Goal: Task Accomplishment & Management: Manage account settings

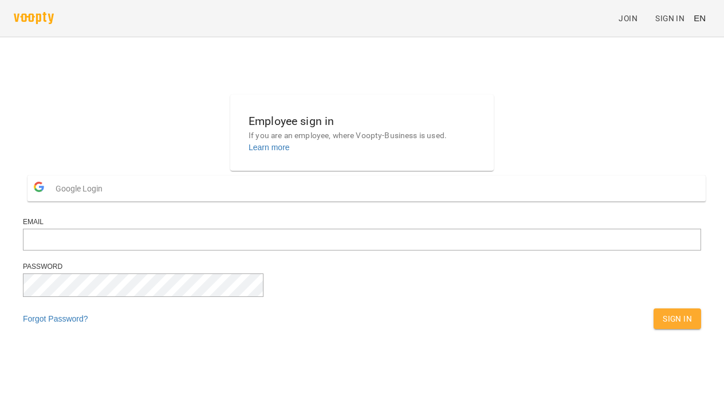
click at [332, 201] on button "Google Login" at bounding box center [366, 188] width 678 height 26
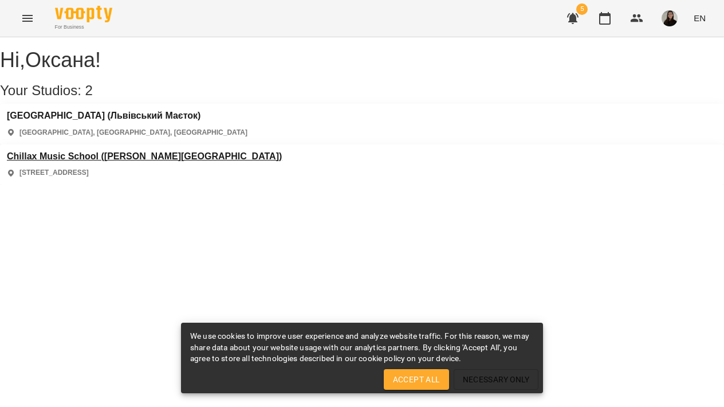
click at [282, 151] on h3 "Chillax Music School ([PERSON_NAME][GEOGRAPHIC_DATA])" at bounding box center [144, 156] width 275 height 10
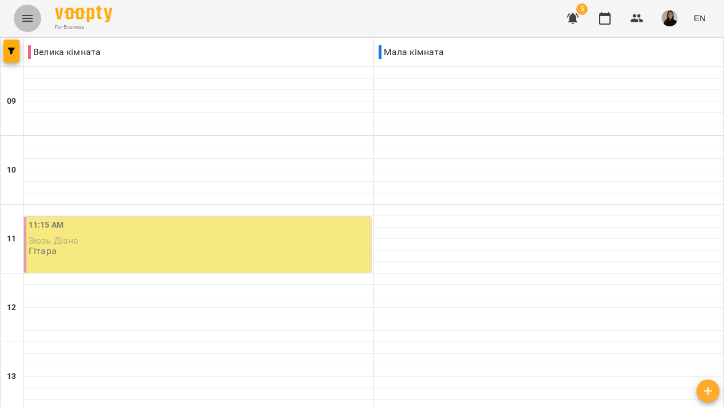
click at [23, 14] on icon "Menu" at bounding box center [28, 18] width 14 height 14
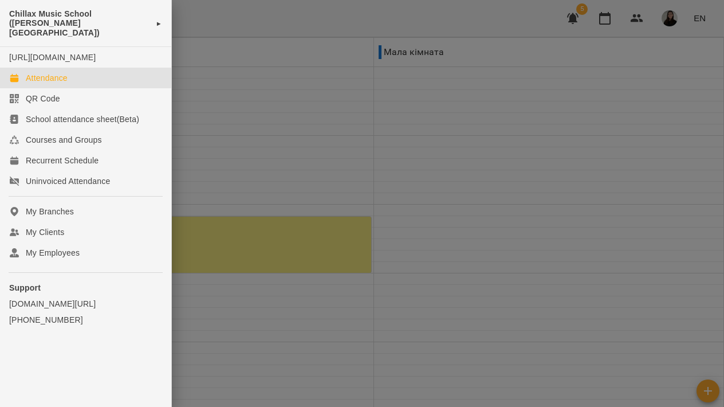
click at [253, 50] on div at bounding box center [362, 203] width 724 height 407
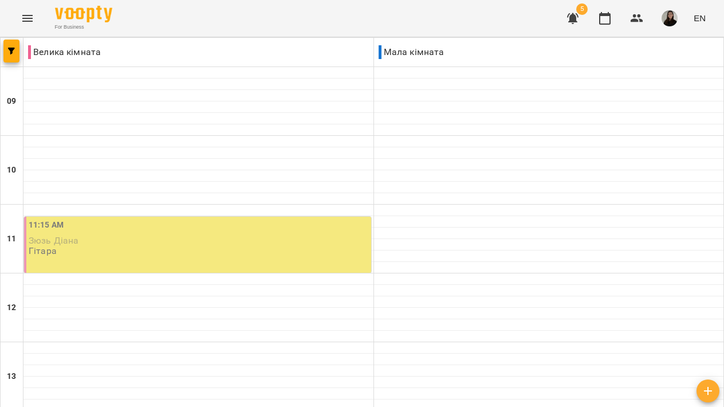
scroll to position [447, 0]
click at [608, 15] on icon "button" at bounding box center [604, 18] width 11 height 13
click at [11, 51] on icon "button" at bounding box center [11, 51] width 7 height 7
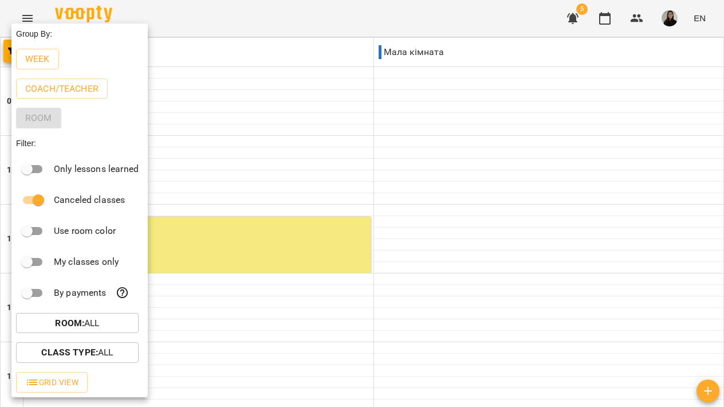
click at [275, 40] on div at bounding box center [362, 203] width 724 height 407
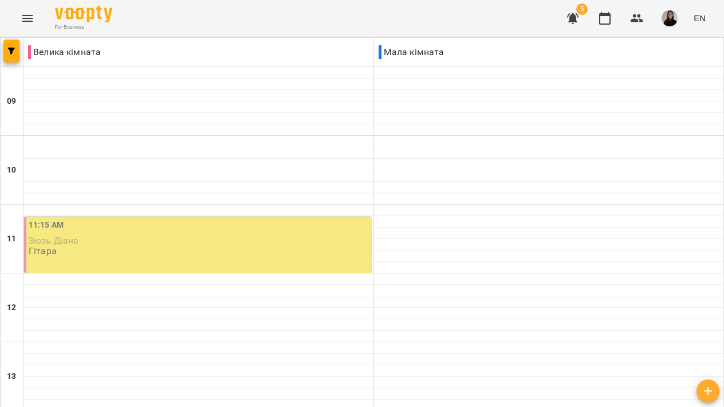
click at [713, 12] on div "For Business 5 EN" at bounding box center [362, 18] width 724 height 37
click at [704, 13] on span "EN" at bounding box center [700, 18] width 12 height 12
click at [679, 62] on div "Українська" at bounding box center [678, 64] width 58 height 21
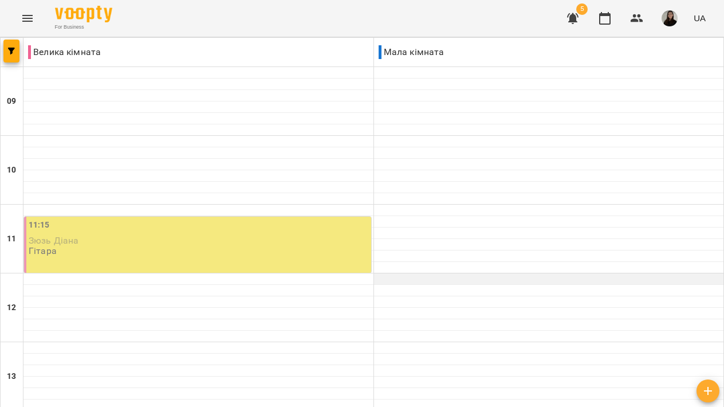
scroll to position [177, 0]
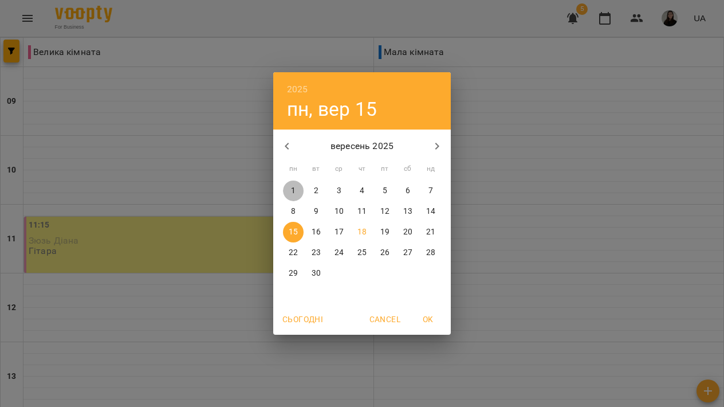
click at [292, 194] on p "1" at bounding box center [293, 190] width 5 height 11
type input "**********"
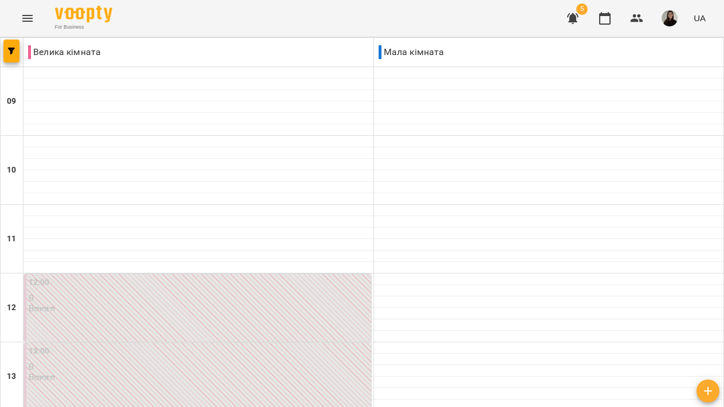
scroll to position [513, 0]
click at [12, 45] on button "button" at bounding box center [11, 51] width 16 height 23
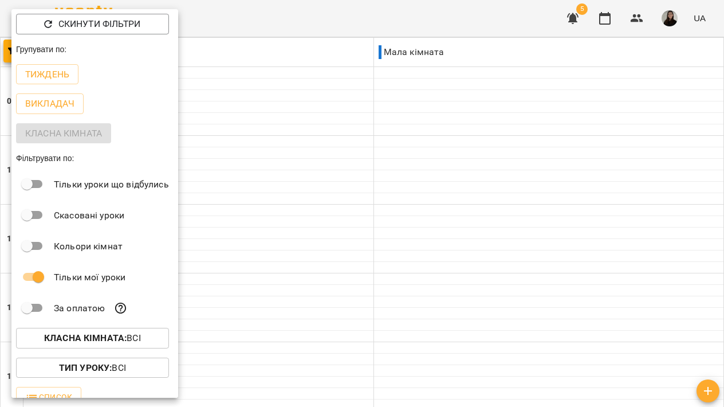
click at [272, 30] on div at bounding box center [362, 203] width 724 height 407
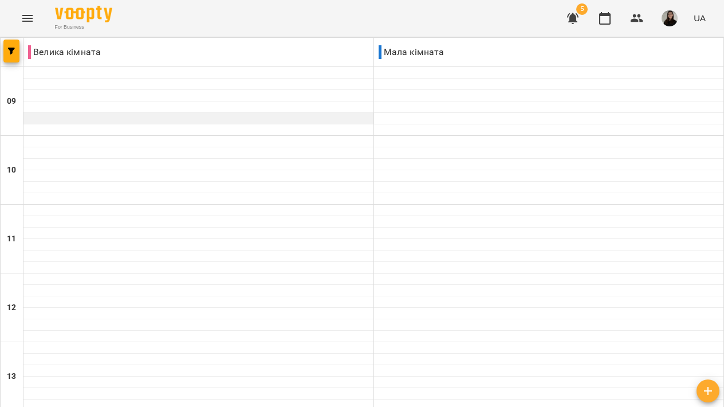
scroll to position [561, 0]
type input "**********"
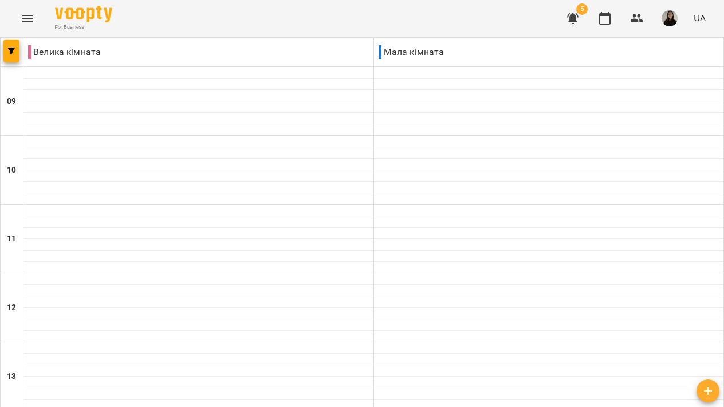
click at [19, 49] on span "button" at bounding box center [11, 51] width 16 height 7
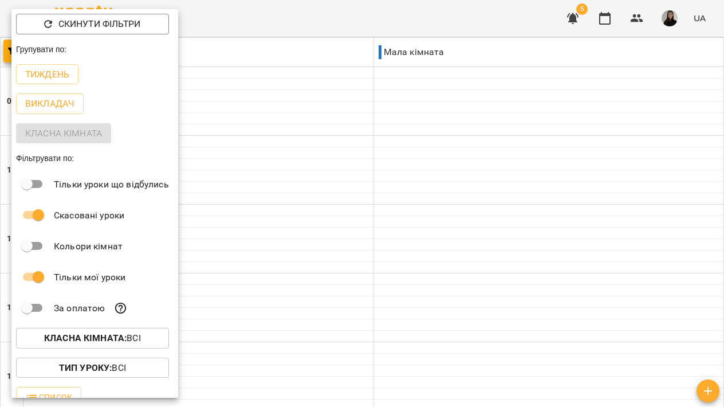
click at [296, 27] on div at bounding box center [362, 203] width 724 height 407
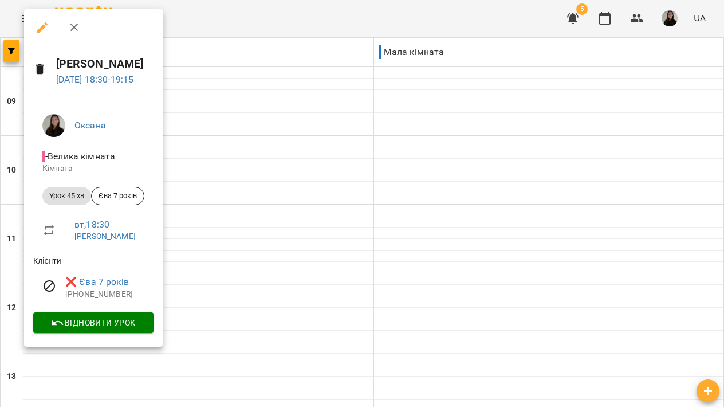
click at [224, 11] on div at bounding box center [362, 203] width 724 height 407
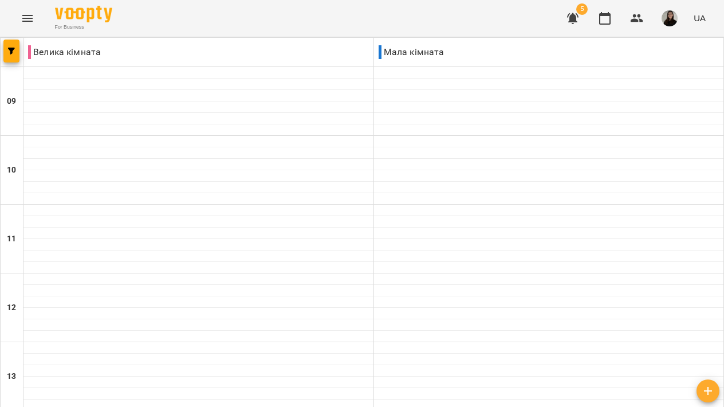
type input "**********"
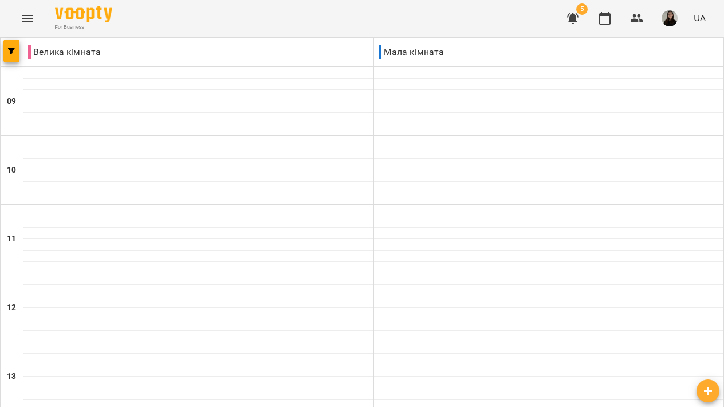
type input "**********"
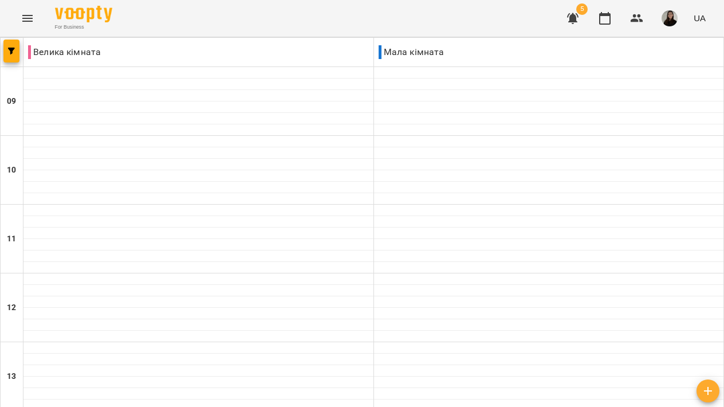
type input "**********"
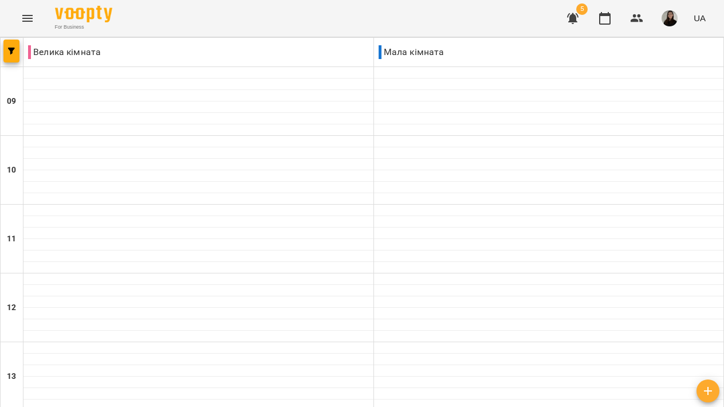
type input "**********"
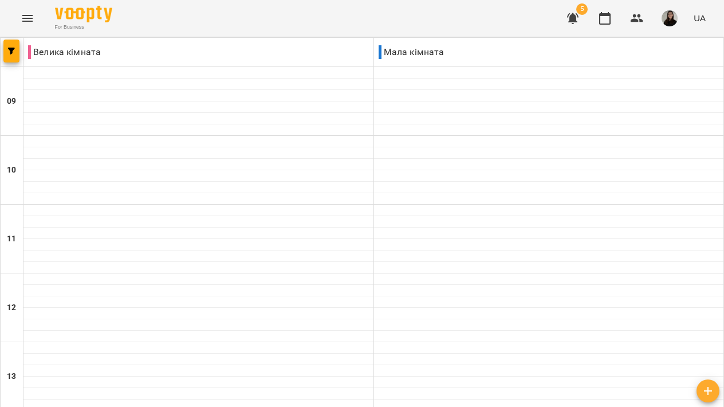
click at [678, 23] on img "button" at bounding box center [670, 18] width 16 height 16
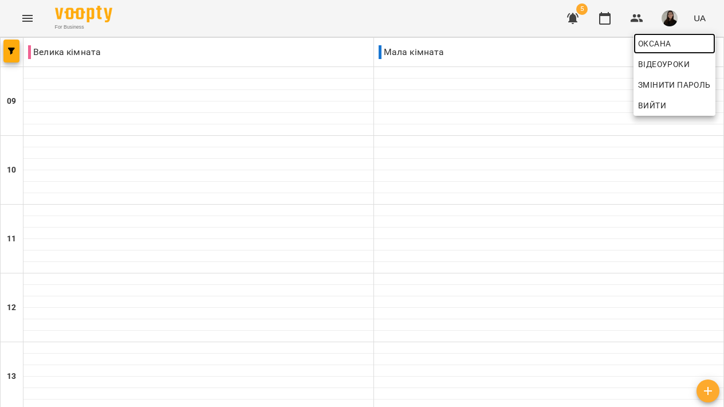
click at [681, 43] on span "Оксана" at bounding box center [674, 44] width 73 height 14
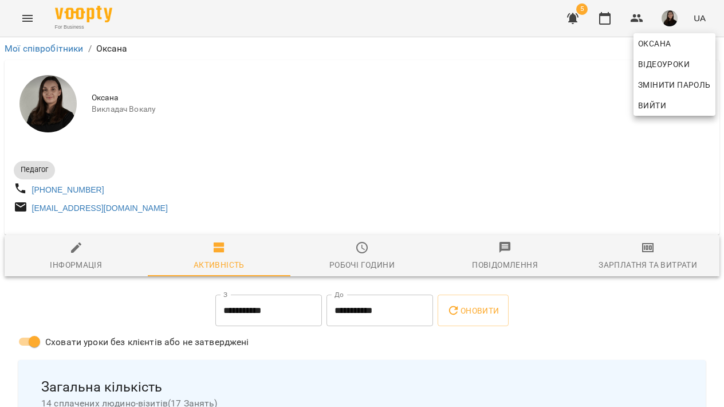
click at [636, 243] on div at bounding box center [362, 203] width 724 height 407
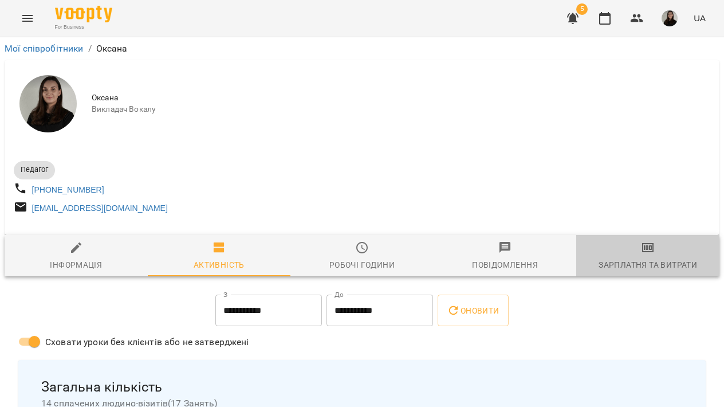
click at [655, 259] on span "Зарплатня та Витрати" at bounding box center [647, 256] width 129 height 31
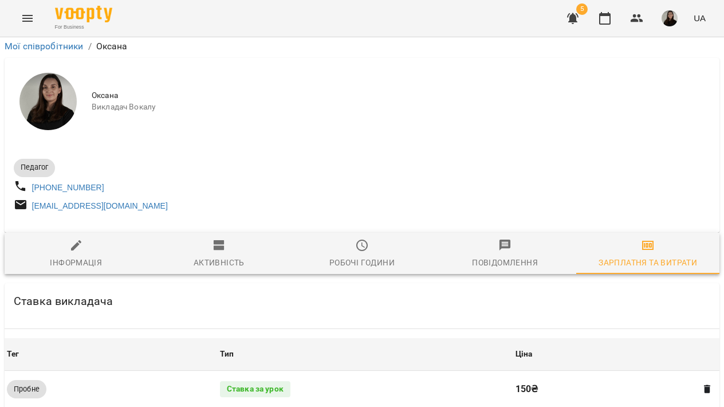
scroll to position [433, 0]
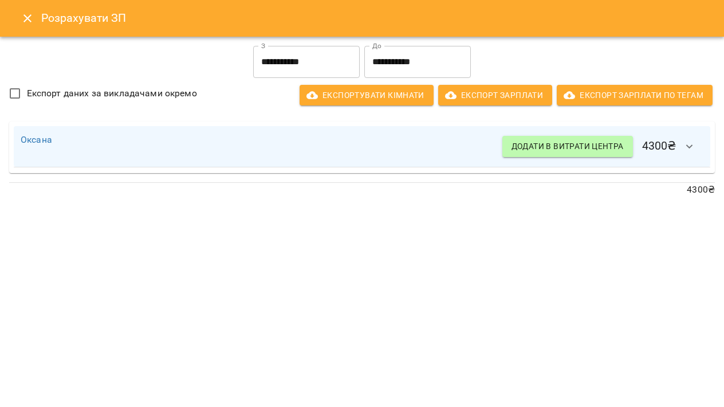
click at [25, 13] on icon "Close" at bounding box center [28, 18] width 14 height 14
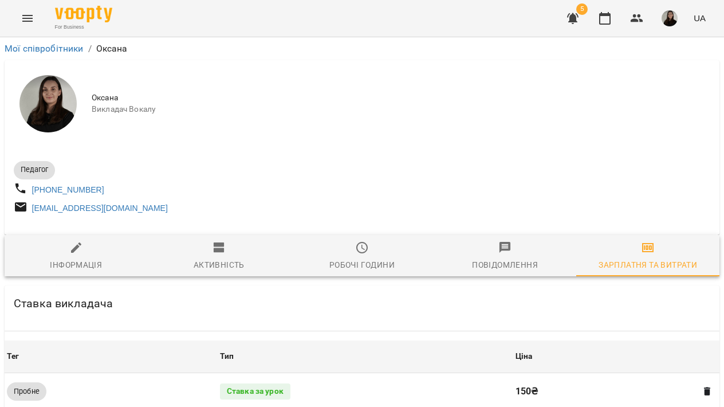
scroll to position [0, 0]
click at [605, 21] on icon "button" at bounding box center [605, 18] width 14 height 14
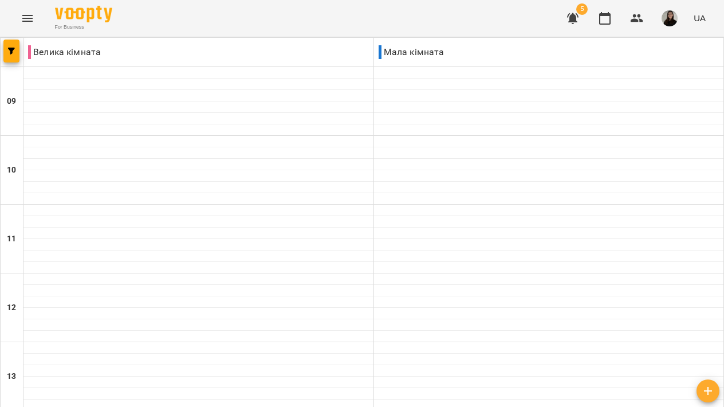
scroll to position [561, 0]
type input "**********"
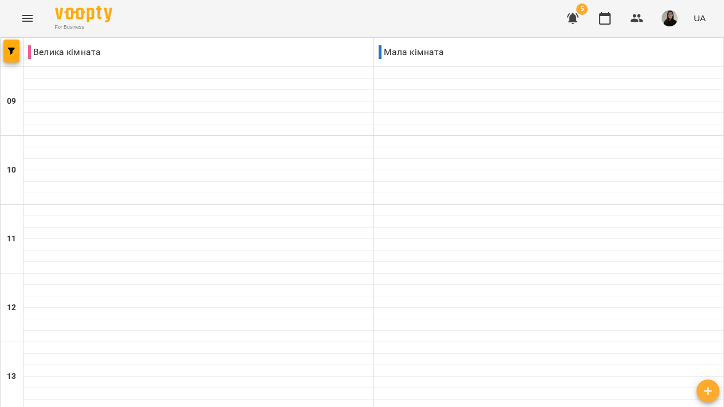
click at [671, 17] on img "button" at bounding box center [670, 18] width 16 height 16
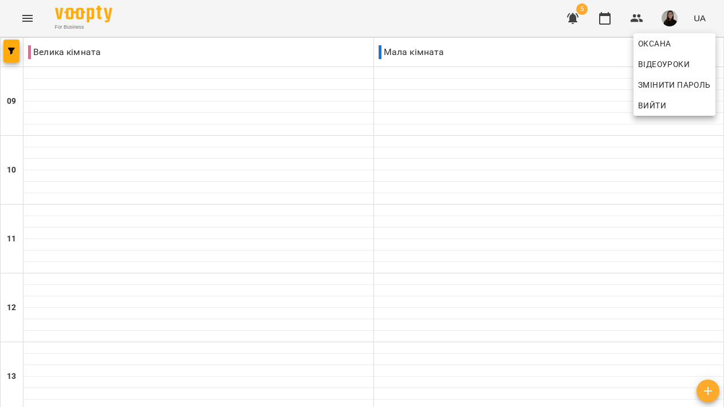
click at [29, 4] on div at bounding box center [362, 203] width 724 height 407
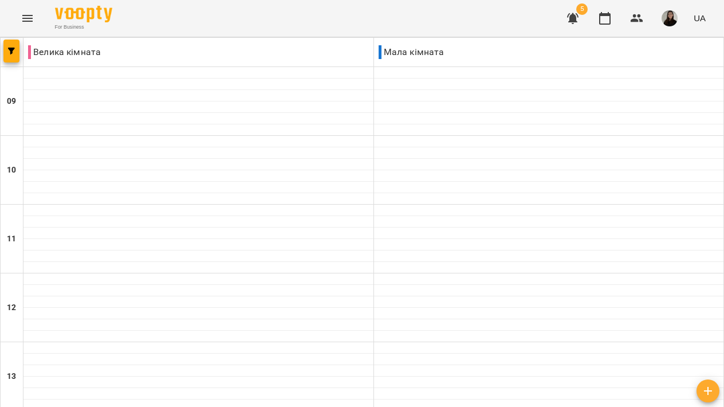
click at [28, 21] on icon "Menu" at bounding box center [27, 18] width 10 height 7
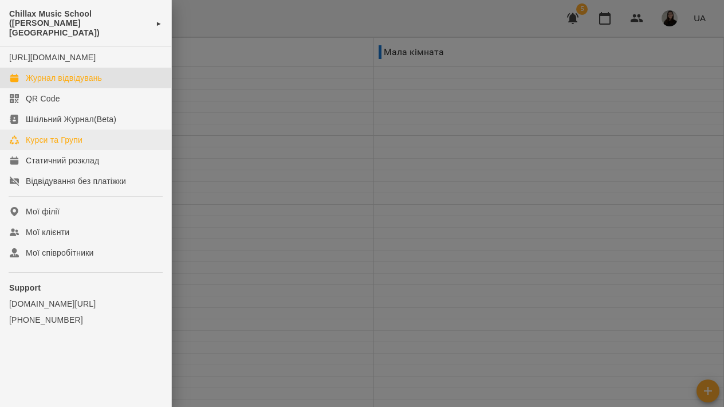
click at [70, 148] on link "Курси та Групи" at bounding box center [85, 139] width 171 height 21
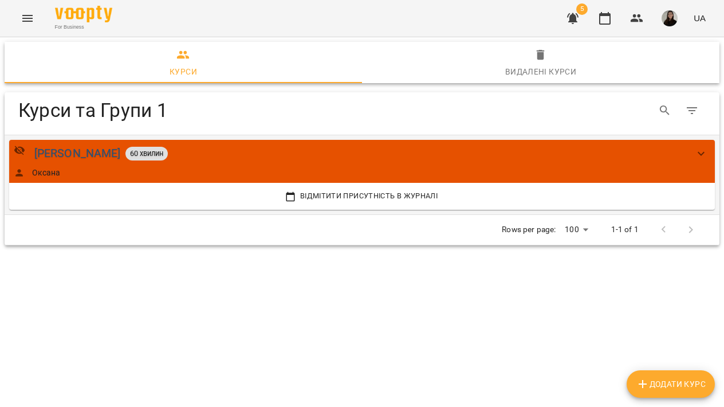
click at [89, 156] on div "[PERSON_NAME]" at bounding box center [77, 153] width 86 height 18
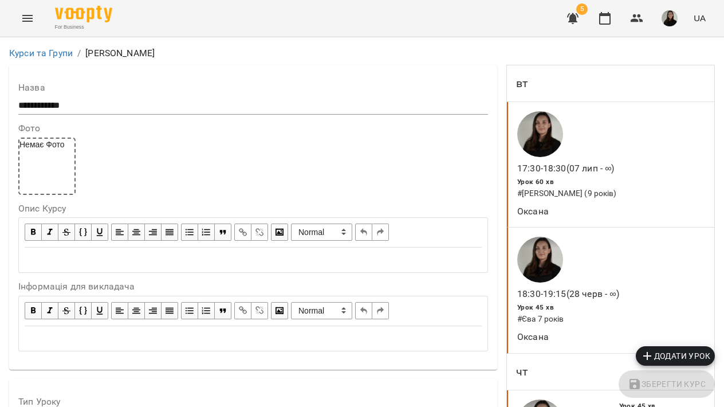
scroll to position [358, 0]
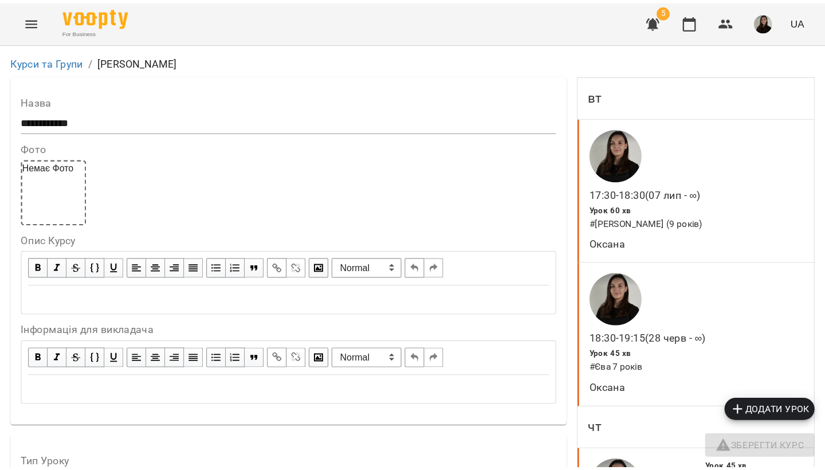
scroll to position [0, 0]
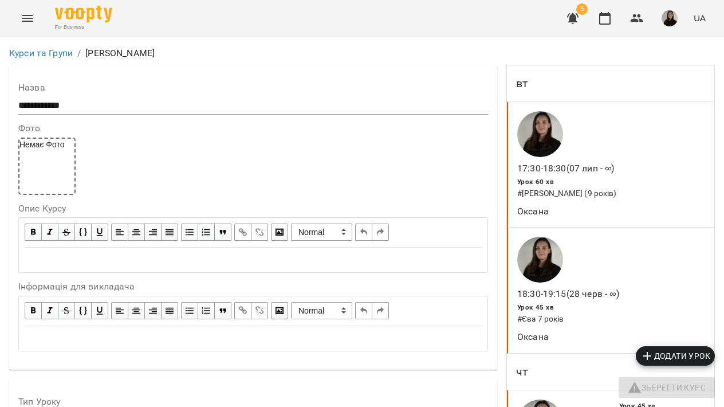
click at [93, 11] on img at bounding box center [83, 14] width 57 height 17
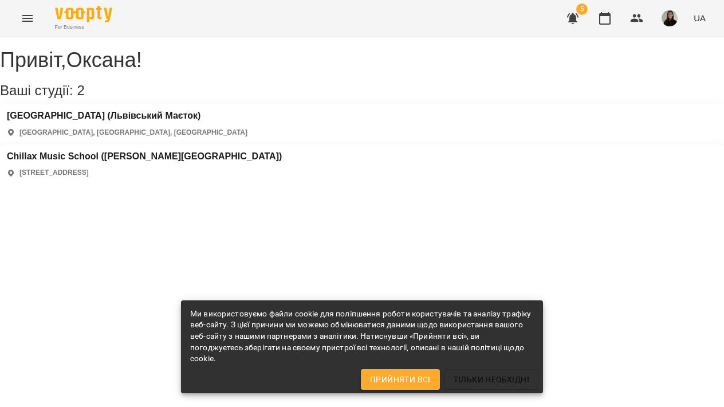
click at [394, 368] on div "Ми використовуємо файли cookie для поліпшення роботи користувачів та аналізу тр…" at bounding box center [362, 336] width 344 height 65
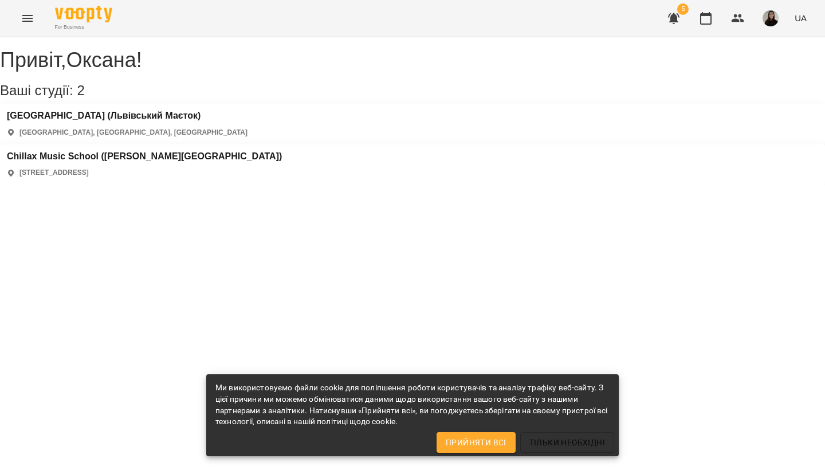
click at [24, 19] on icon "Menu" at bounding box center [28, 18] width 14 height 14
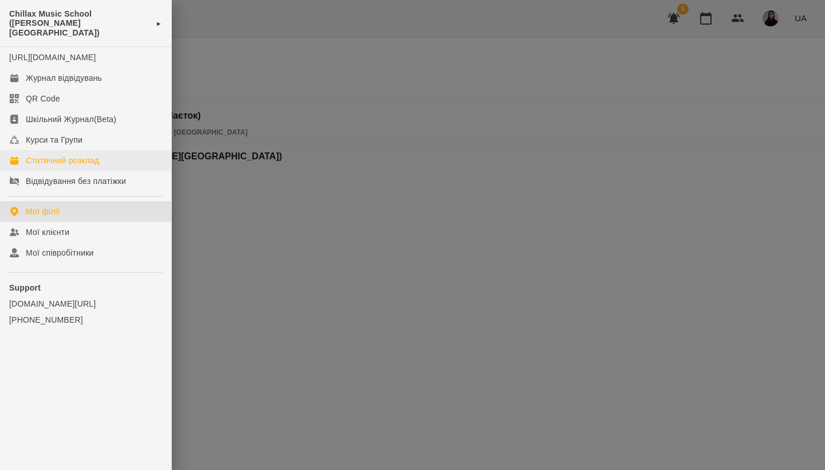
click at [73, 163] on div "Статичний розклад" at bounding box center [62, 160] width 73 height 11
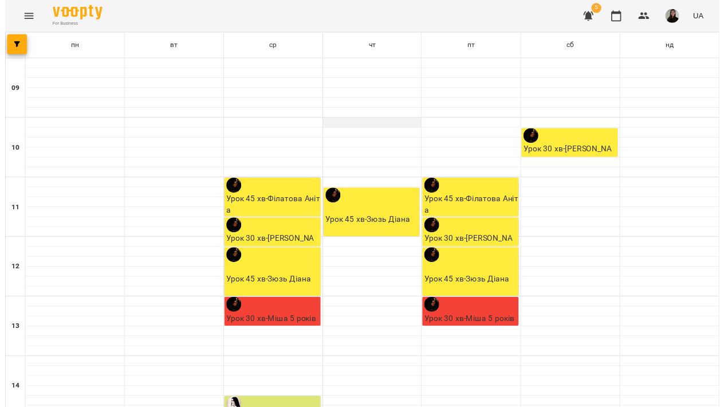
scroll to position [422, 0]
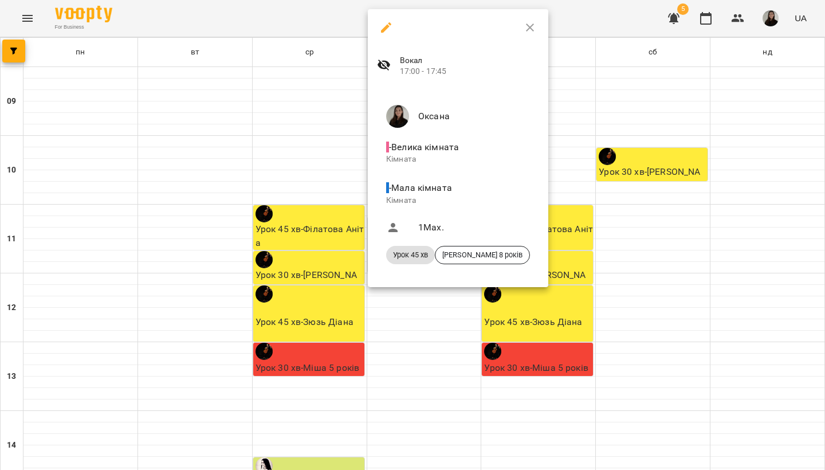
click at [557, 44] on div at bounding box center [412, 235] width 825 height 470
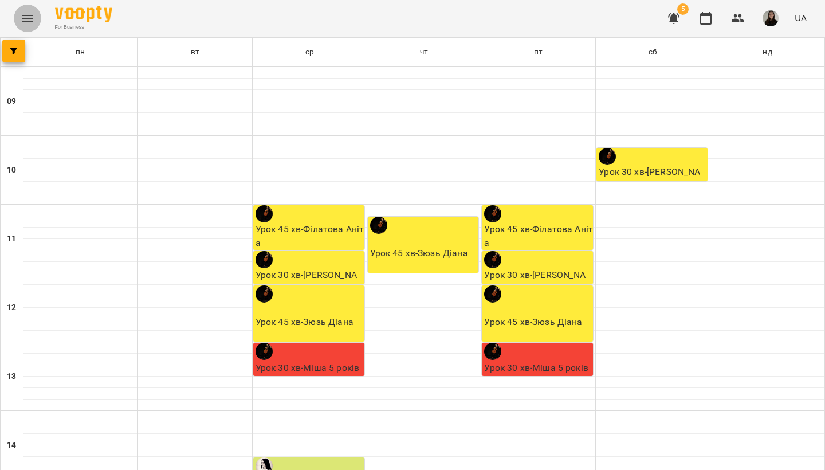
click at [21, 16] on icon "Menu" at bounding box center [28, 18] width 14 height 14
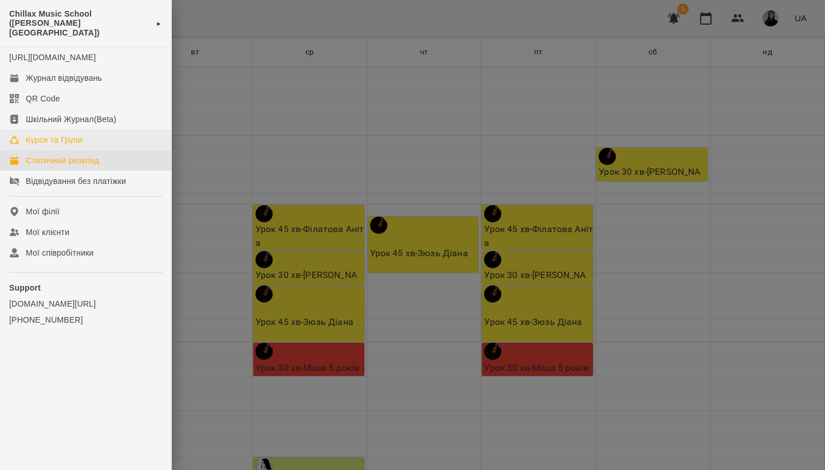
click at [90, 147] on link "Курси та Групи" at bounding box center [85, 139] width 171 height 21
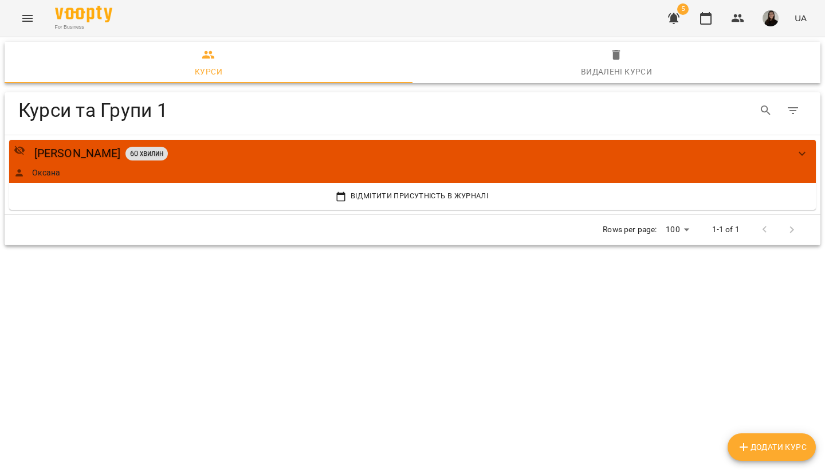
click at [605, 71] on div "Видалені курси" at bounding box center [617, 72] width 72 height 14
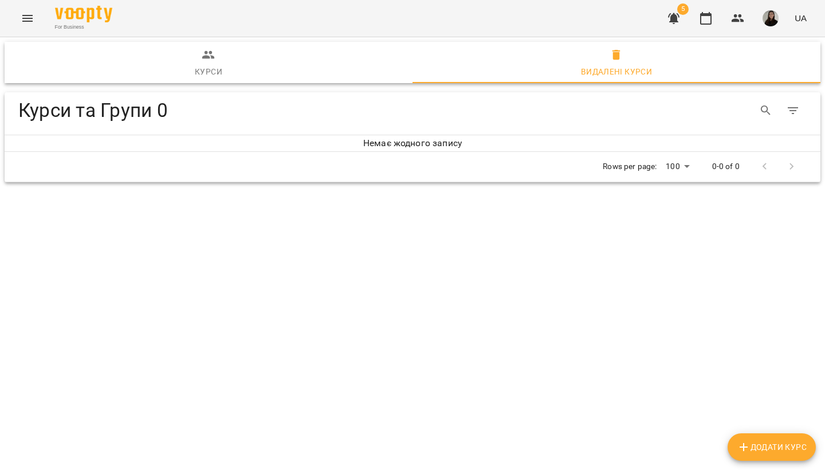
click at [208, 57] on icon "button" at bounding box center [208, 55] width 13 height 8
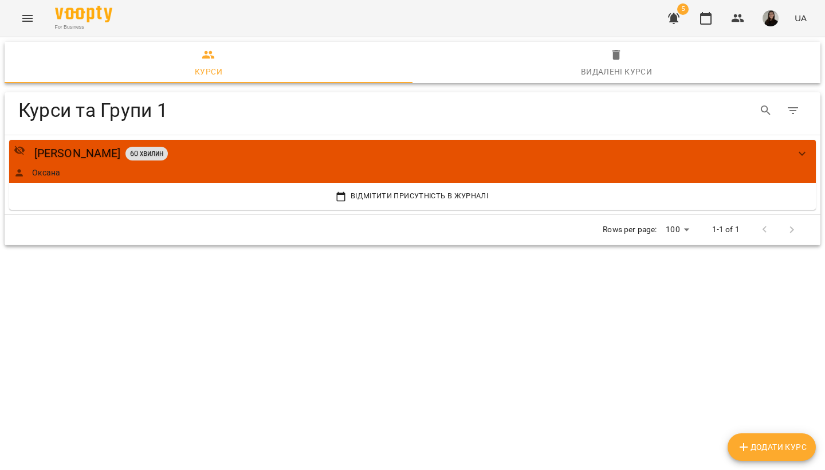
click at [34, 15] on icon "Menu" at bounding box center [28, 18] width 14 height 14
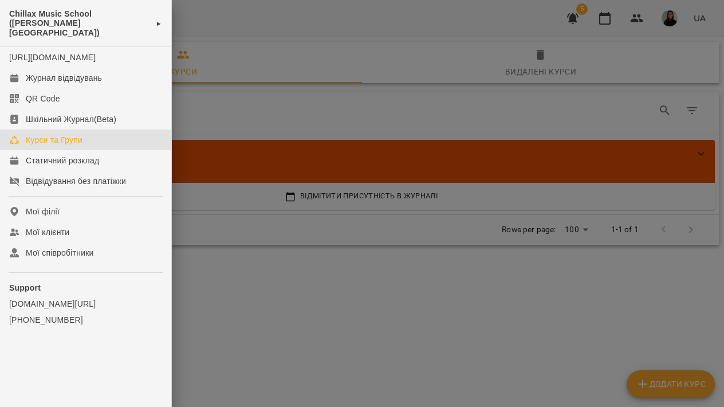
click at [257, 144] on div at bounding box center [362, 203] width 724 height 407
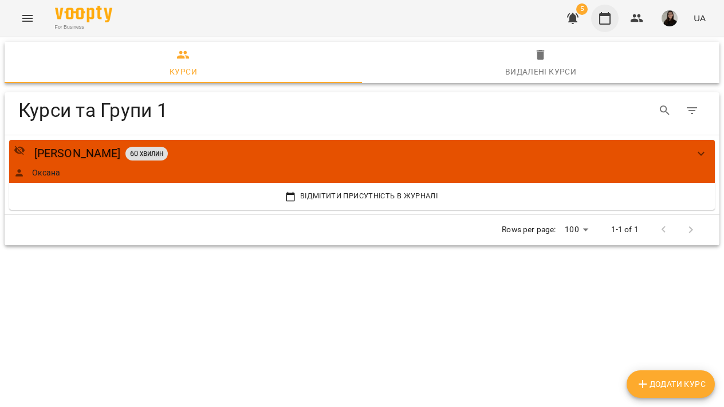
click at [612, 19] on icon "button" at bounding box center [605, 18] width 14 height 14
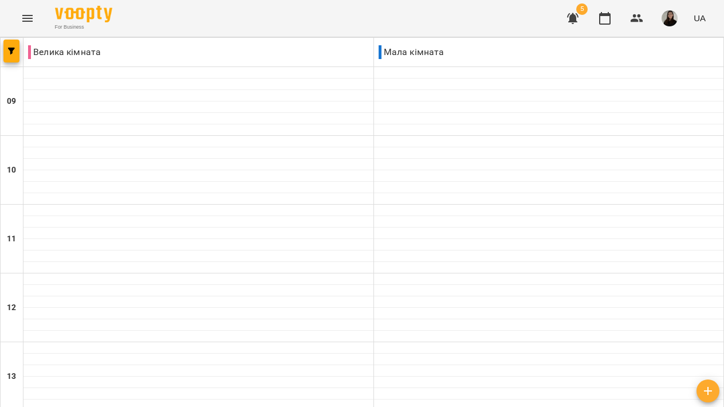
scroll to position [64, 0]
type input "**********"
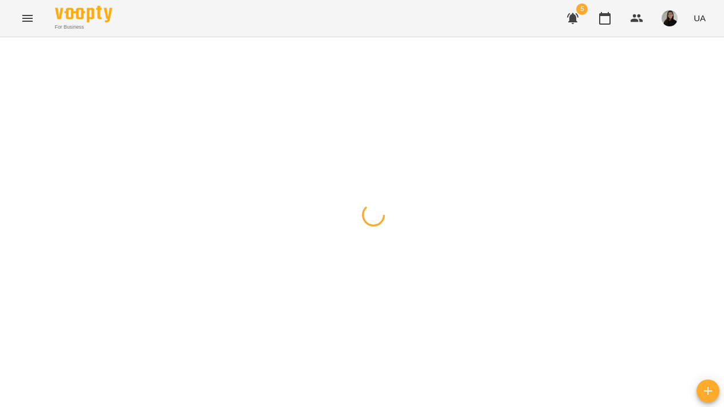
click at [290, 37] on div at bounding box center [362, 37] width 724 height 0
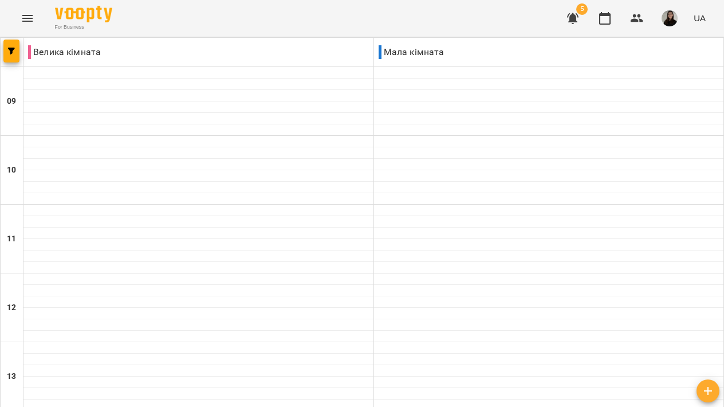
type input "**********"
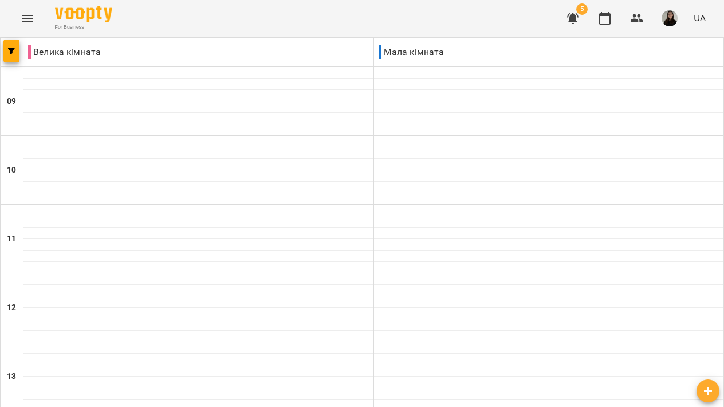
type input "**********"
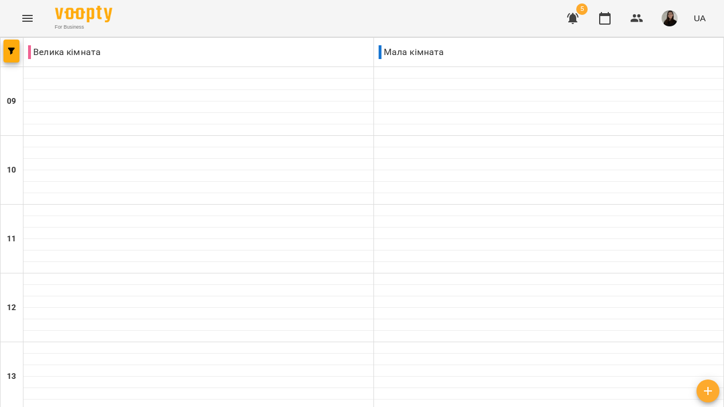
type input "**********"
